Goal: Information Seeking & Learning: Check status

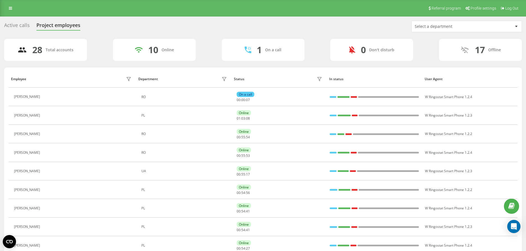
click at [15, 26] on div "Active calls" at bounding box center [17, 26] width 26 height 9
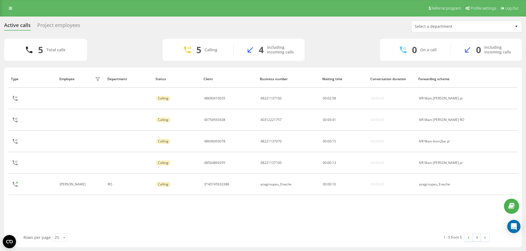
click at [57, 23] on div "Project employees" at bounding box center [58, 26] width 43 height 9
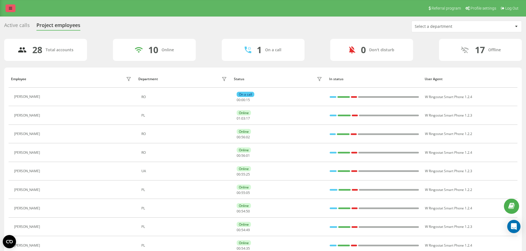
click at [10, 8] on icon at bounding box center [10, 8] width 3 height 4
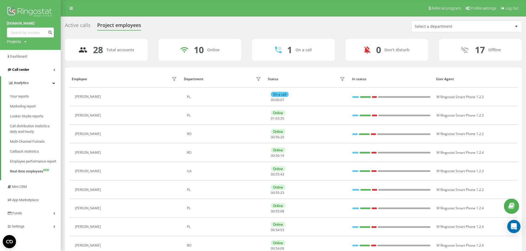
click at [28, 75] on link "Call center" at bounding box center [30, 69] width 61 height 13
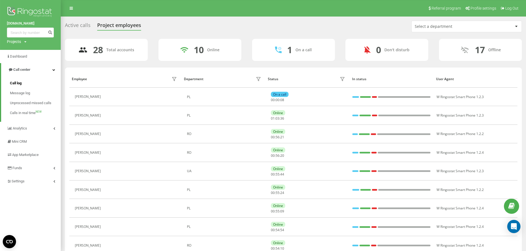
click at [24, 84] on link "Call log" at bounding box center [35, 83] width 51 height 10
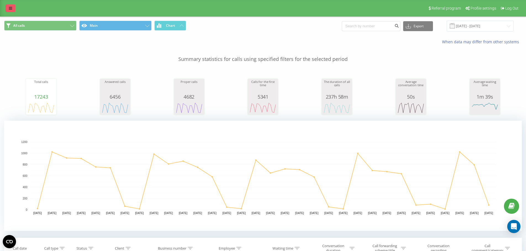
click at [12, 6] on link at bounding box center [11, 8] width 10 height 8
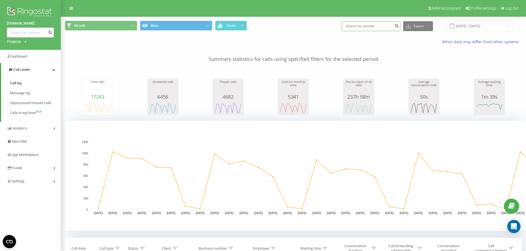
click at [362, 28] on input at bounding box center [371, 26] width 58 height 10
paste input "506073510"
type input "48506073510"
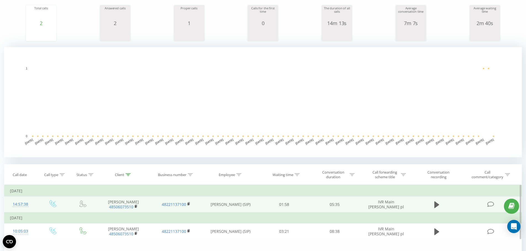
scroll to position [138, 0]
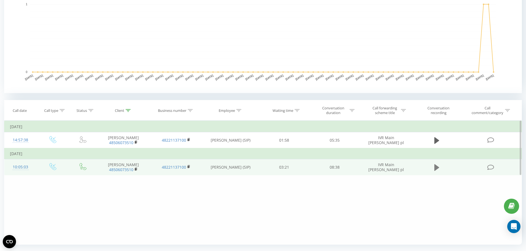
click at [434, 170] on icon at bounding box center [436, 167] width 5 height 7
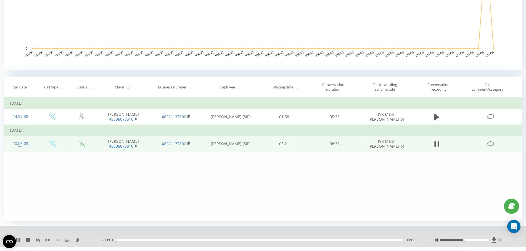
scroll to position [174, 0]
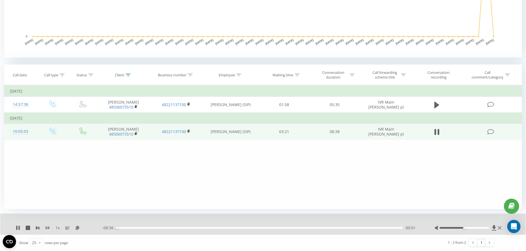
click at [47, 228] on icon at bounding box center [48, 227] width 4 height 3
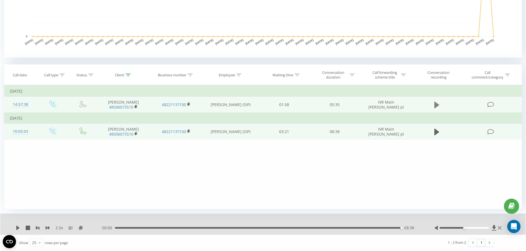
click at [436, 106] on icon at bounding box center [436, 105] width 5 height 7
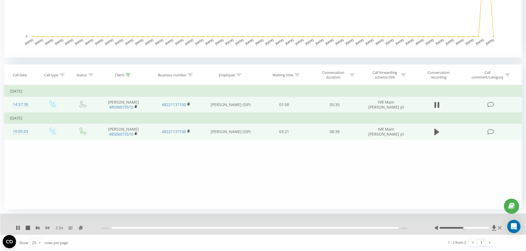
click at [49, 228] on icon at bounding box center [48, 227] width 4 height 3
click at [50, 228] on div "1.25 x" at bounding box center [59, 228] width 86 height 6
click at [49, 228] on icon at bounding box center [48, 227] width 4 height 3
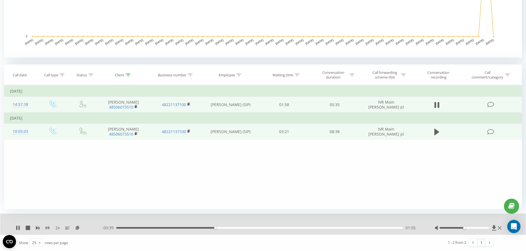
click at [49, 228] on icon at bounding box center [48, 227] width 4 height 3
click at [49, 226] on icon at bounding box center [48, 228] width 4 height 4
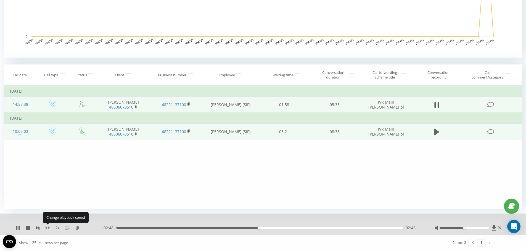
click at [49, 226] on icon at bounding box center [48, 228] width 4 height 4
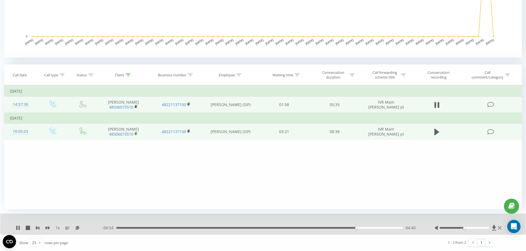
click at [136, 135] on rect at bounding box center [136, 134] width 2 height 2
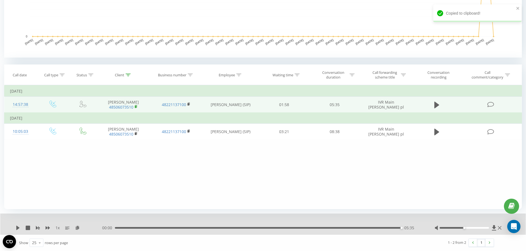
click at [136, 107] on rect at bounding box center [136, 107] width 2 height 2
